Goal: Information Seeking & Learning: Learn about a topic

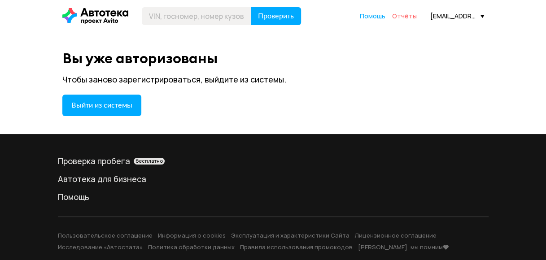
click at [408, 17] on span "Отчёты" at bounding box center [404, 16] width 25 height 9
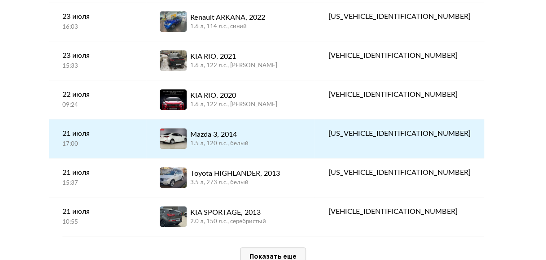
scroll to position [1883, 0]
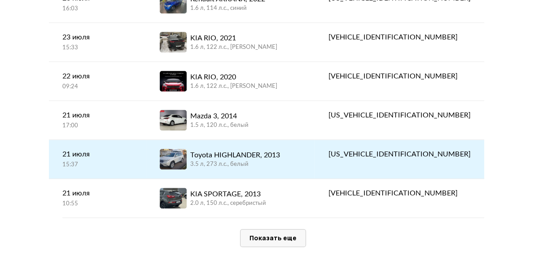
click at [269, 150] on div "Toyota HIGHLANDER, 2013" at bounding box center [235, 155] width 90 height 11
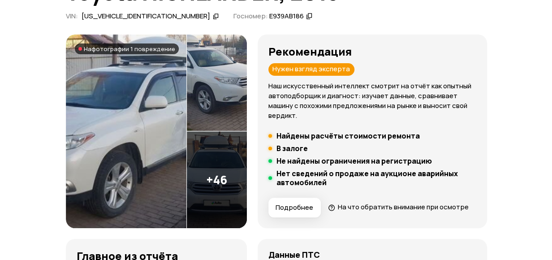
scroll to position [90, 0]
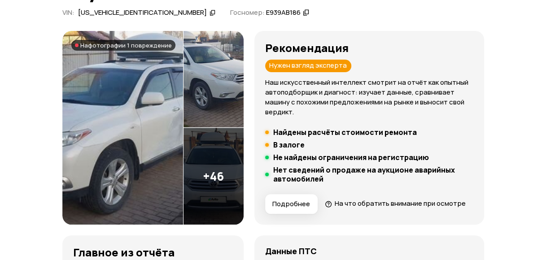
click at [162, 126] on img at bounding box center [122, 128] width 121 height 194
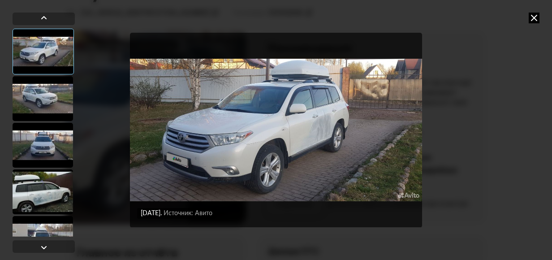
click at [41, 100] on div at bounding box center [43, 98] width 61 height 45
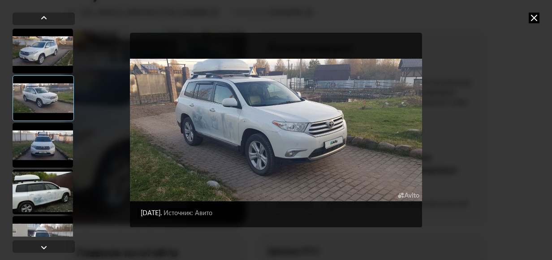
click at [39, 137] on div at bounding box center [43, 145] width 61 height 45
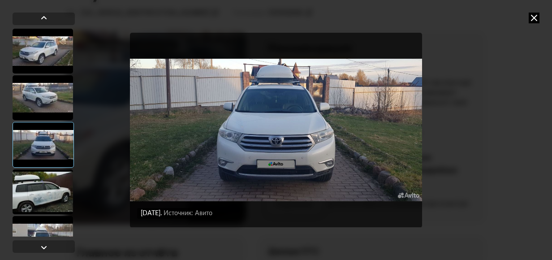
click at [42, 184] on div at bounding box center [43, 191] width 61 height 45
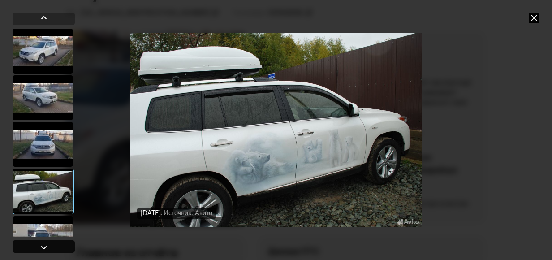
click at [50, 244] on div at bounding box center [44, 246] width 62 height 13
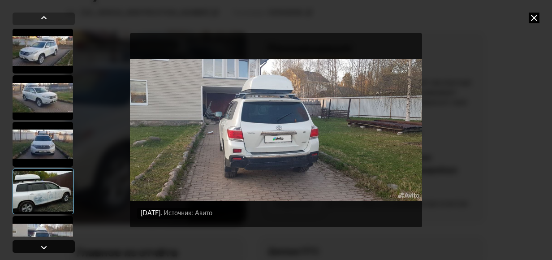
click at [50, 244] on div at bounding box center [44, 246] width 62 height 13
click at [49, 245] on div at bounding box center [44, 246] width 62 height 13
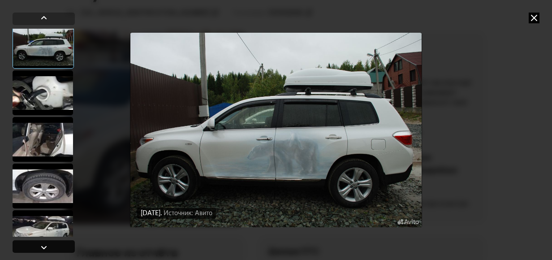
scroll to position [239, 0]
click at [49, 246] on div at bounding box center [44, 247] width 11 height 11
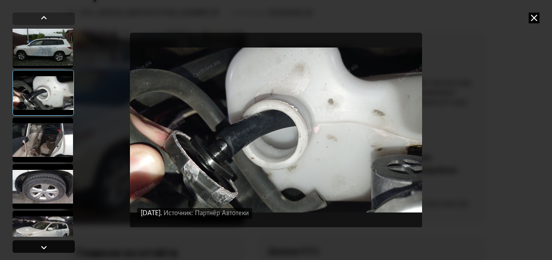
click at [46, 252] on div at bounding box center [44, 247] width 11 height 11
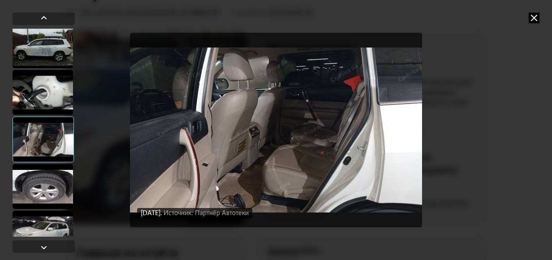
click at [52, 96] on div at bounding box center [43, 92] width 61 height 45
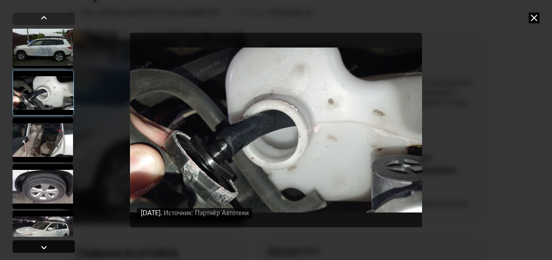
click at [43, 248] on div at bounding box center [44, 247] width 11 height 11
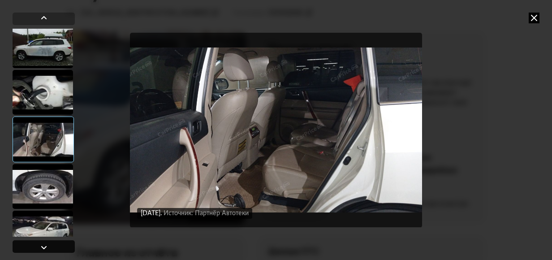
click at [42, 250] on div at bounding box center [44, 247] width 11 height 11
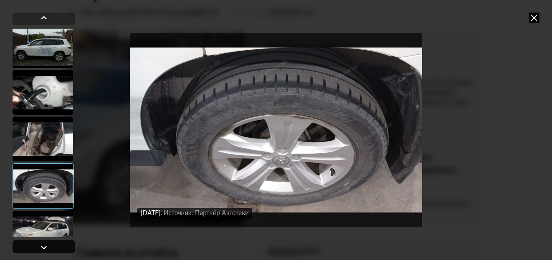
click at [42, 252] on div at bounding box center [44, 247] width 11 height 11
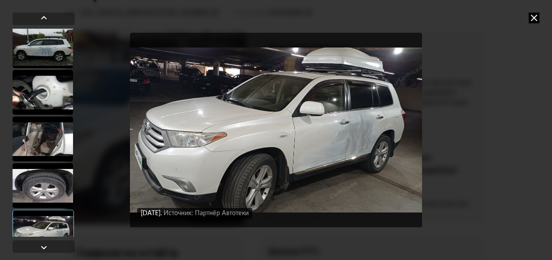
click at [39, 255] on div at bounding box center [44, 135] width 62 height 244
click at [43, 248] on div at bounding box center [44, 247] width 11 height 11
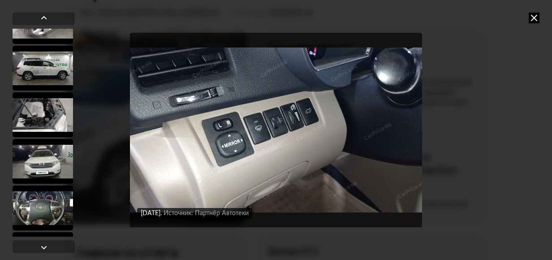
scroll to position [777, 0]
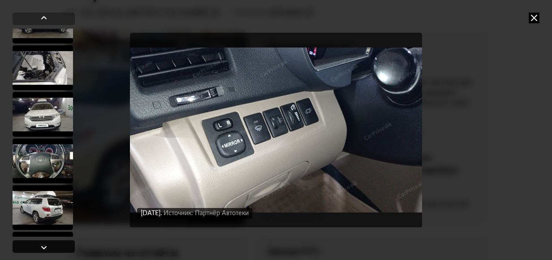
click at [43, 247] on div at bounding box center [44, 247] width 11 height 11
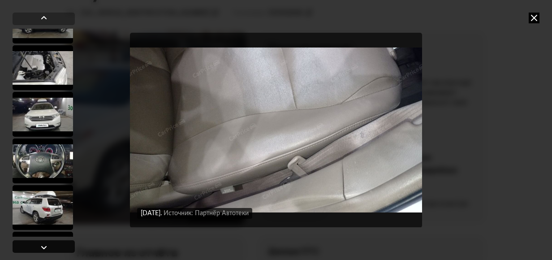
scroll to position [508, 0]
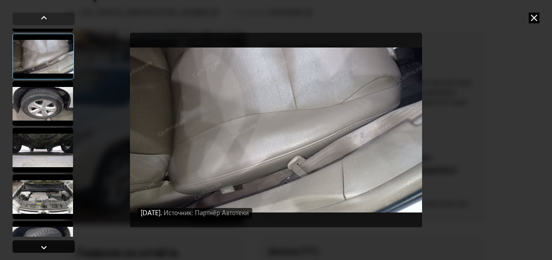
click at [43, 247] on div at bounding box center [44, 247] width 11 height 11
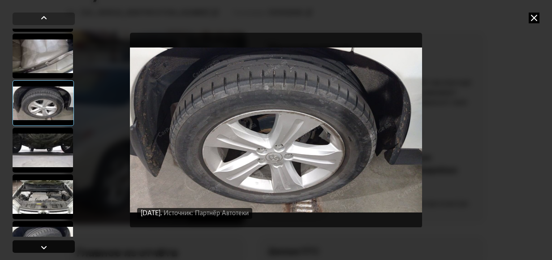
click at [43, 247] on div at bounding box center [44, 247] width 11 height 11
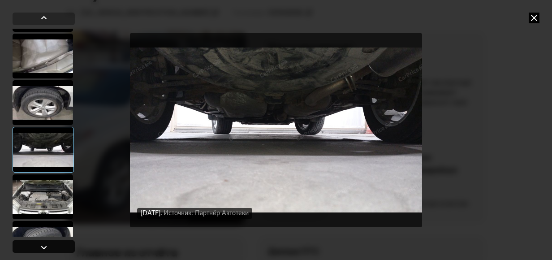
click at [43, 247] on div at bounding box center [44, 247] width 11 height 11
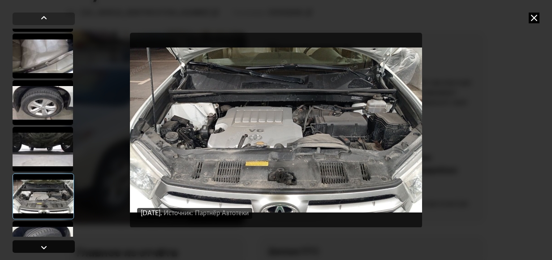
click at [42, 248] on div at bounding box center [44, 247] width 11 height 11
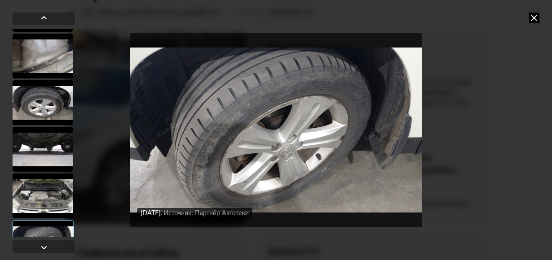
click at [36, 198] on div at bounding box center [43, 196] width 61 height 45
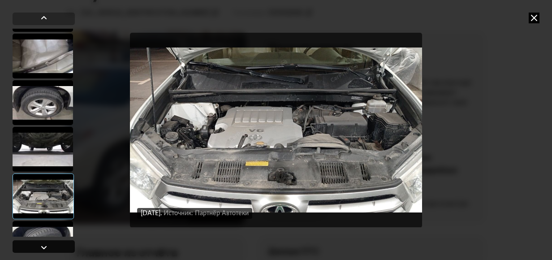
click at [48, 247] on div at bounding box center [44, 247] width 11 height 11
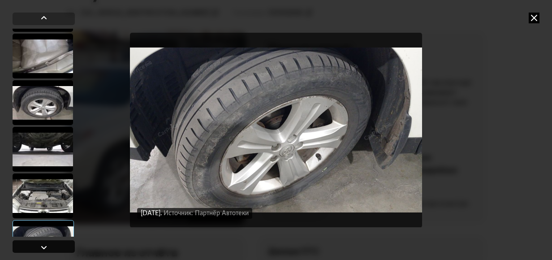
click at [48, 247] on div at bounding box center [44, 247] width 11 height 11
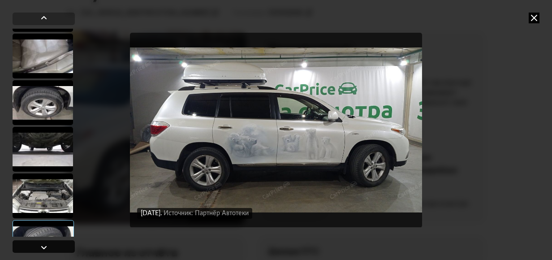
scroll to position [732, 0]
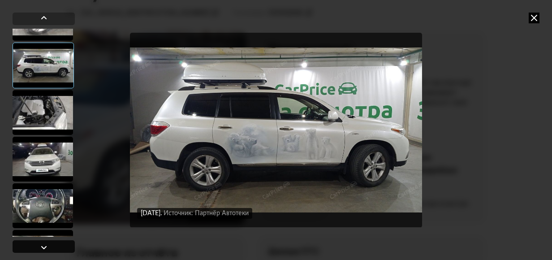
click at [47, 247] on div at bounding box center [44, 247] width 11 height 11
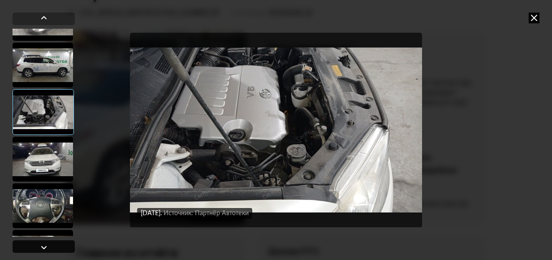
click at [46, 247] on div at bounding box center [44, 247] width 11 height 11
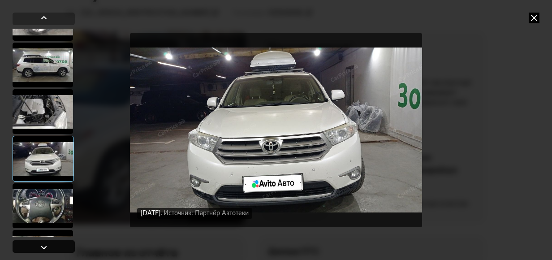
click at [46, 247] on div at bounding box center [44, 247] width 11 height 11
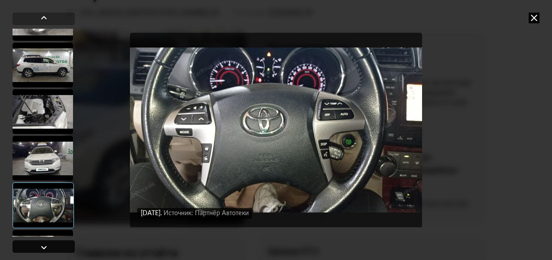
click at [44, 249] on div at bounding box center [44, 247] width 11 height 11
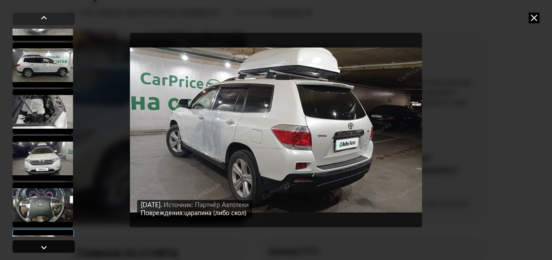
click at [44, 249] on div at bounding box center [44, 247] width 11 height 11
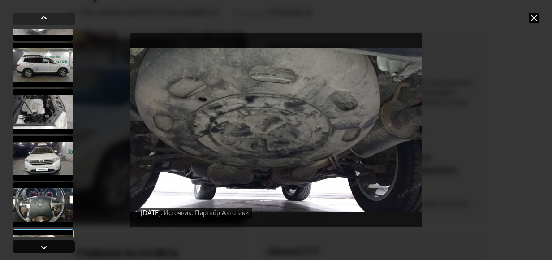
scroll to position [956, 0]
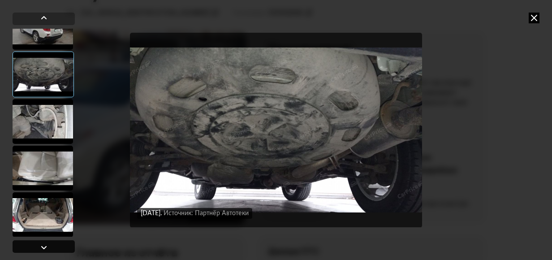
click at [42, 250] on div at bounding box center [44, 247] width 11 height 11
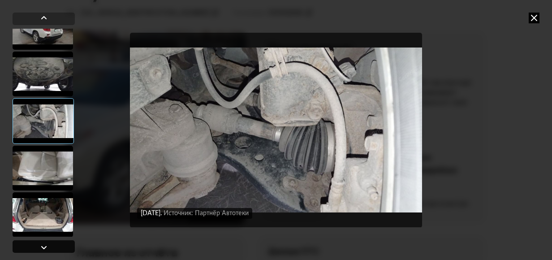
click at [42, 250] on div at bounding box center [44, 247] width 11 height 11
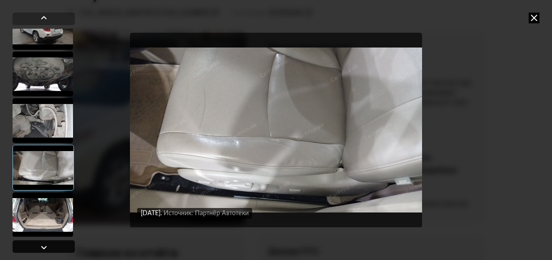
click at [42, 250] on div at bounding box center [44, 247] width 11 height 11
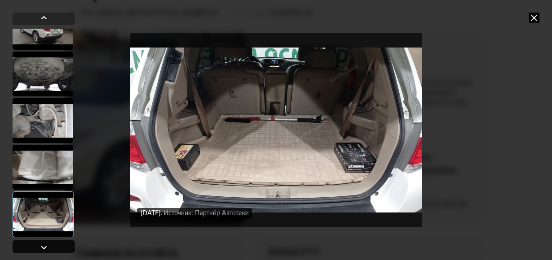
click at [42, 250] on div at bounding box center [44, 247] width 11 height 11
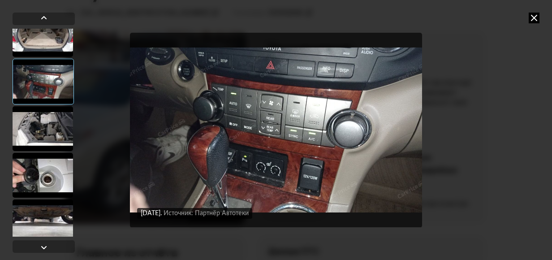
click at [39, 253] on div at bounding box center [44, 135] width 62 height 244
click at [45, 249] on div at bounding box center [44, 247] width 11 height 11
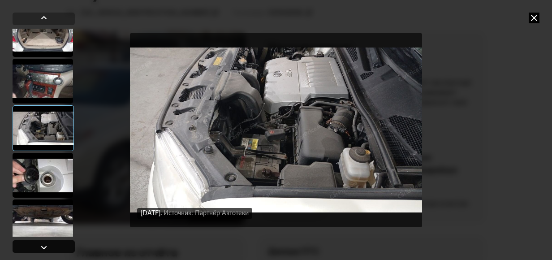
click at [45, 249] on div at bounding box center [44, 247] width 11 height 11
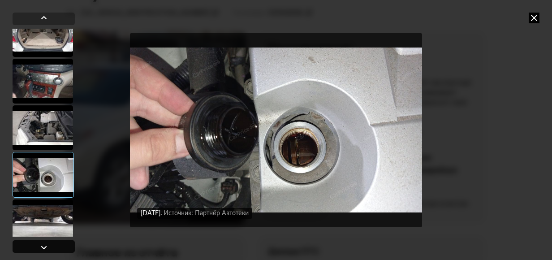
click at [45, 249] on div at bounding box center [44, 247] width 11 height 11
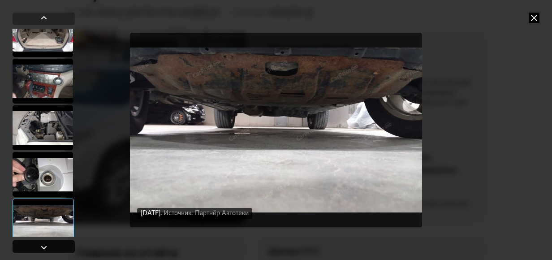
click at [49, 248] on div at bounding box center [44, 246] width 62 height 13
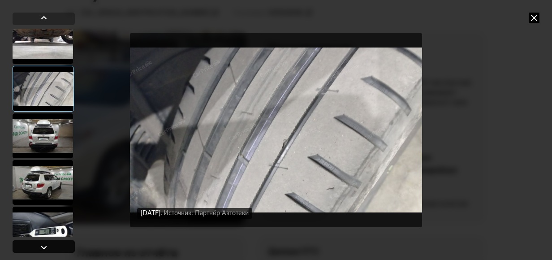
click at [49, 248] on div at bounding box center [44, 246] width 62 height 13
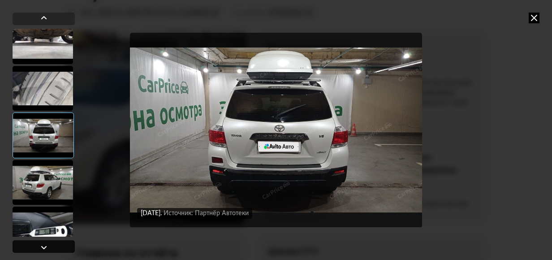
click at [48, 248] on div at bounding box center [44, 247] width 11 height 11
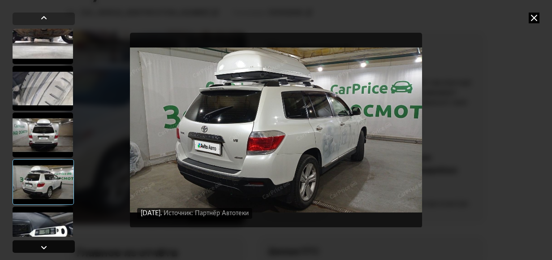
click at [48, 248] on div at bounding box center [44, 247] width 11 height 11
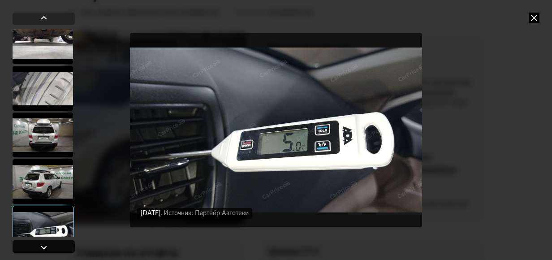
click at [48, 248] on div at bounding box center [44, 247] width 11 height 11
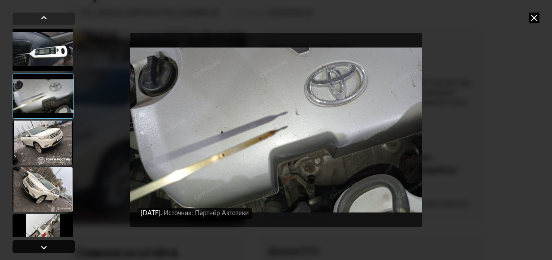
click at [48, 248] on div at bounding box center [44, 247] width 11 height 11
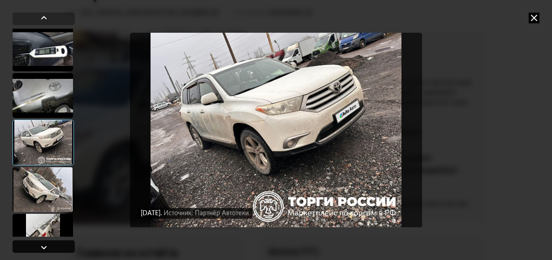
click at [48, 248] on div at bounding box center [44, 247] width 11 height 11
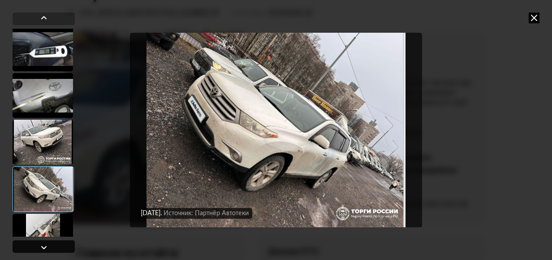
click at [48, 248] on div at bounding box center [44, 247] width 11 height 11
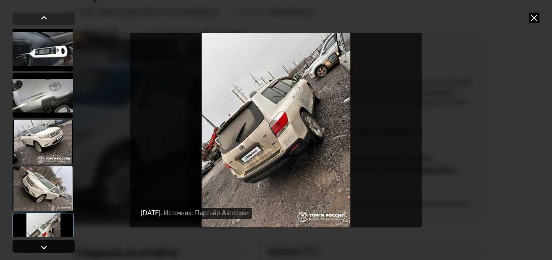
click at [48, 248] on div at bounding box center [44, 247] width 11 height 11
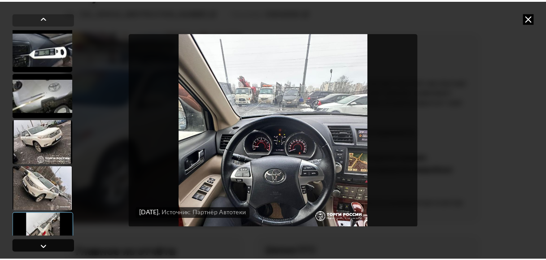
scroll to position [1674, 0]
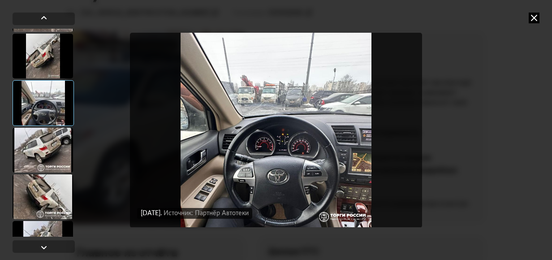
click at [535, 19] on icon at bounding box center [534, 18] width 11 height 11
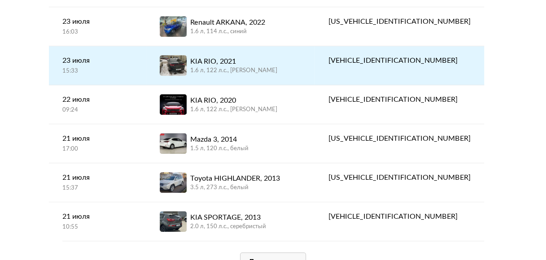
scroll to position [1862, 0]
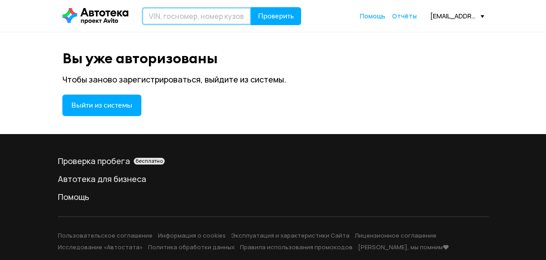
paste input "XWEGU411BK0009461"
type input "XWEGU411BK0009461"
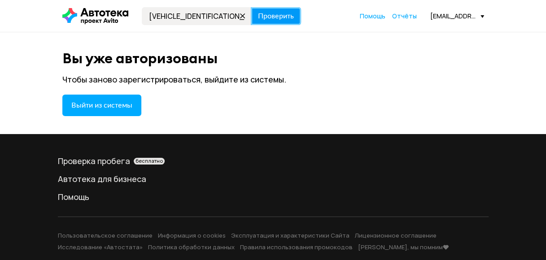
click at [273, 14] on span "Проверить" at bounding box center [276, 16] width 36 height 7
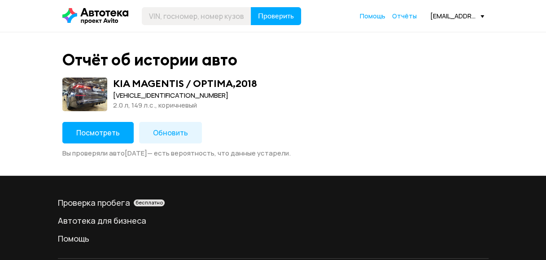
click at [89, 131] on span "Посмотреть" at bounding box center [97, 133] width 43 height 10
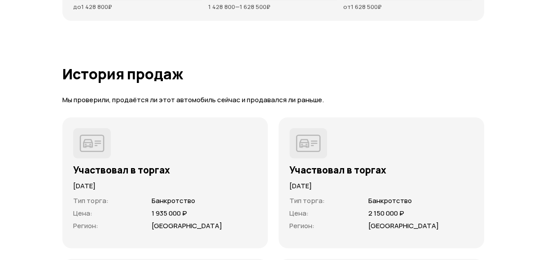
scroll to position [2556, 0]
